Goal: Check status: Check status

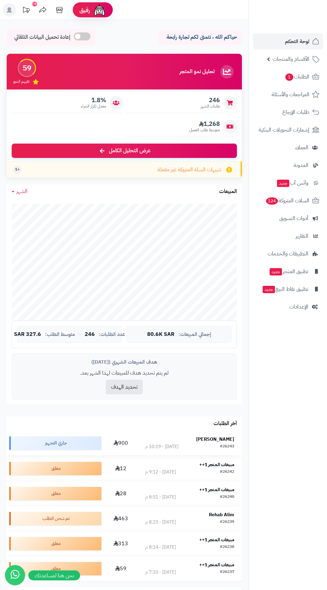
click at [236, 438] on td "Ali Alyousef #26243 اليوم - 10:19 م" at bounding box center [189, 443] width 105 height 25
